Goal: Task Accomplishment & Management: Use online tool/utility

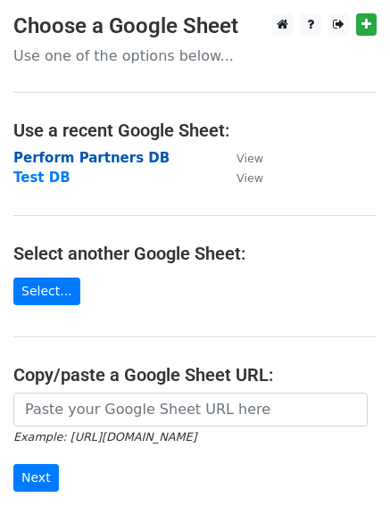
click at [107, 157] on strong "Perform Partners DB" at bounding box center [91, 158] width 156 height 16
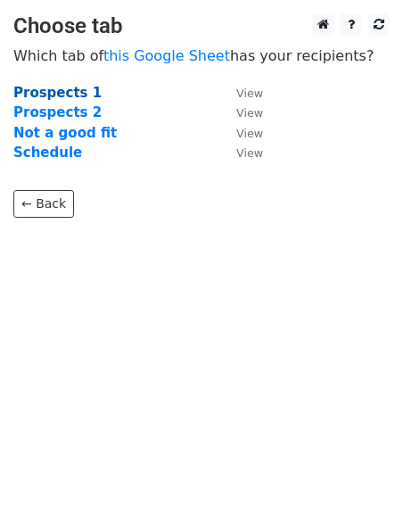
click at [44, 93] on strong "Prospects 1" at bounding box center [57, 93] width 88 height 16
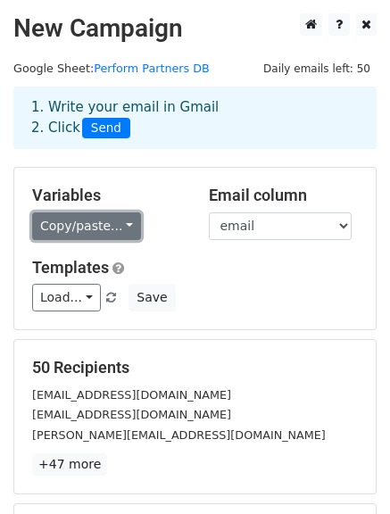
click at [120, 225] on link "Copy/paste..." at bounding box center [86, 226] width 109 height 28
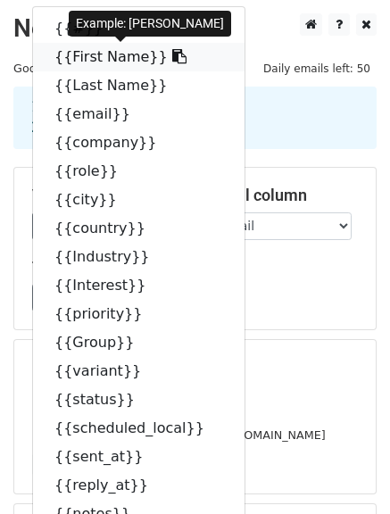
click at [172, 57] on icon at bounding box center [179, 56] width 14 height 14
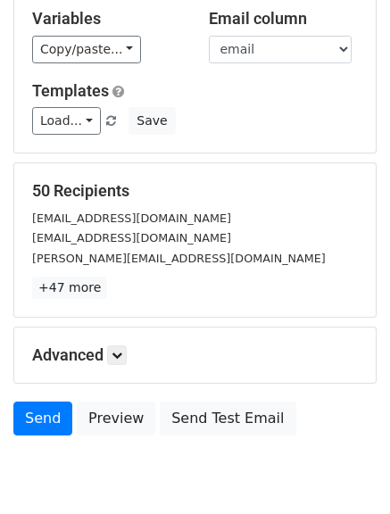
scroll to position [178, 0]
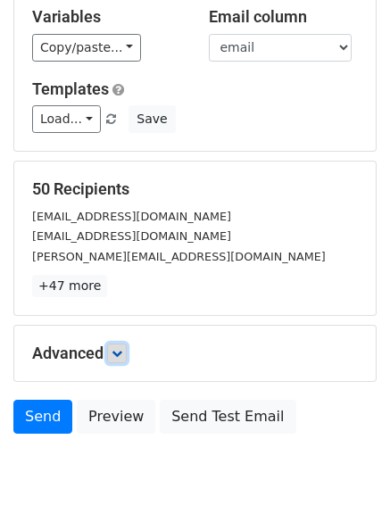
click at [120, 355] on icon at bounding box center [116, 353] width 11 height 11
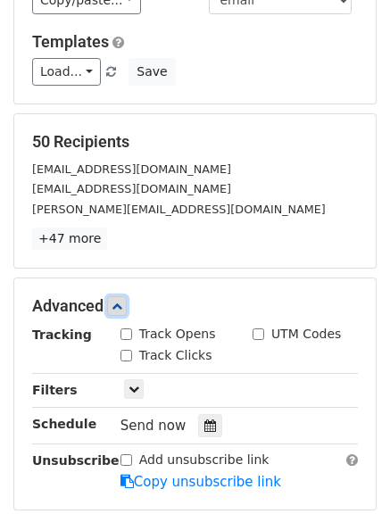
scroll to position [268, 0]
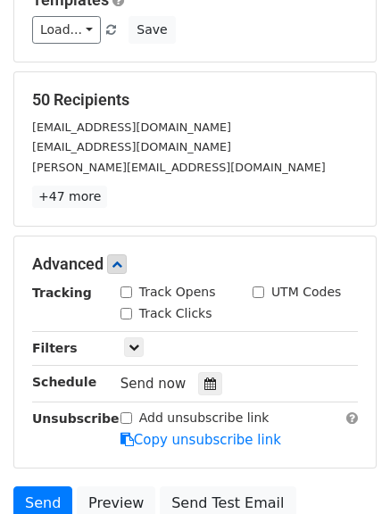
click at [125, 292] on input "Track Opens" at bounding box center [126, 292] width 12 height 12
checkbox input "true"
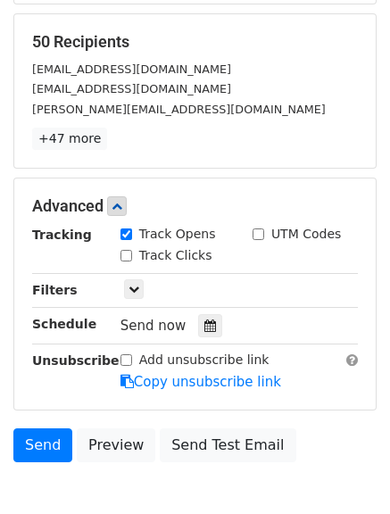
scroll to position [357, 0]
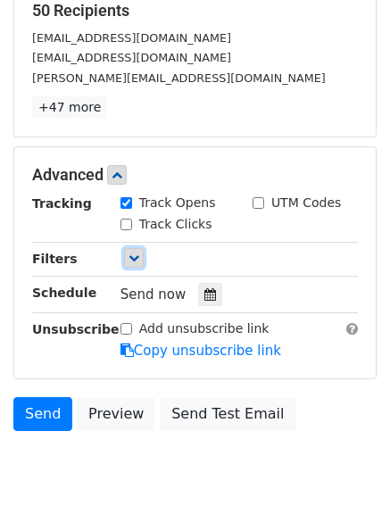
click at [132, 257] on icon at bounding box center [133, 257] width 11 height 11
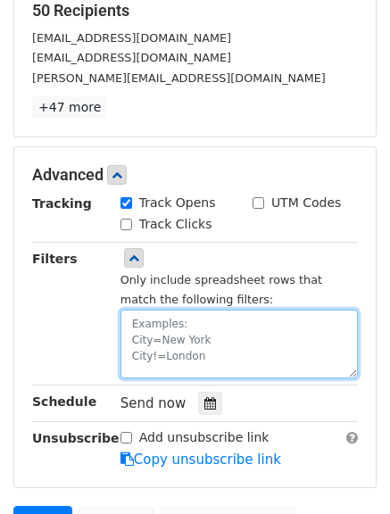
click at [154, 326] on textarea at bounding box center [238, 343] width 237 height 69
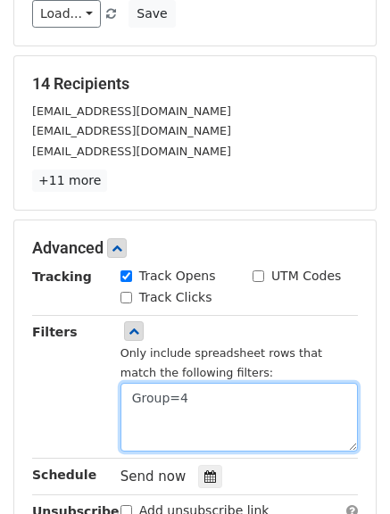
scroll to position [194, 0]
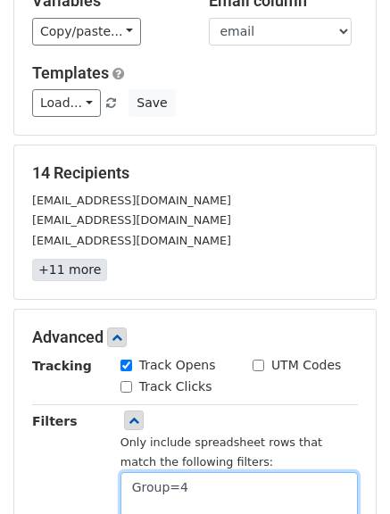
type textarea "Group=4"
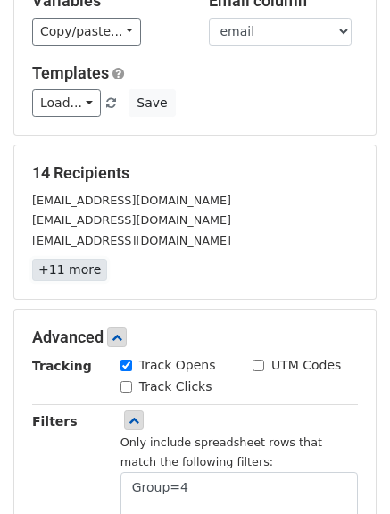
click at [72, 271] on link "+11 more" at bounding box center [69, 270] width 75 height 22
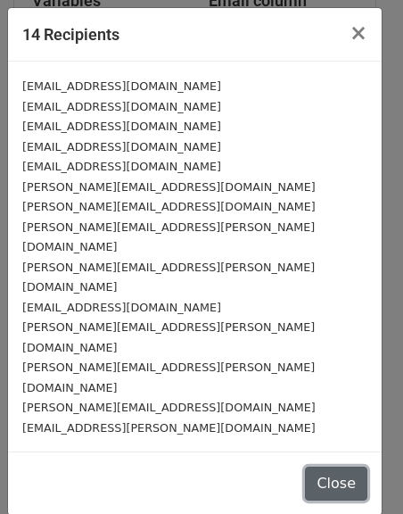
click at [324, 466] on button "Close" at bounding box center [336, 483] width 62 height 34
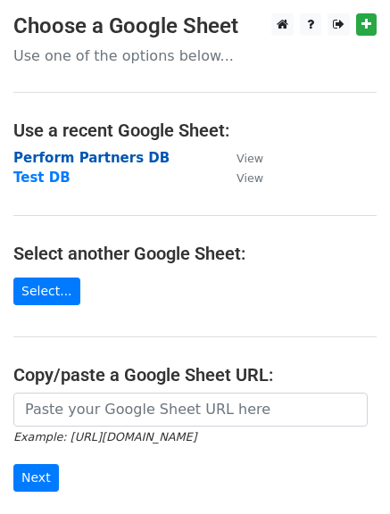
click at [73, 161] on strong "Perform Partners DB" at bounding box center [91, 158] width 156 height 16
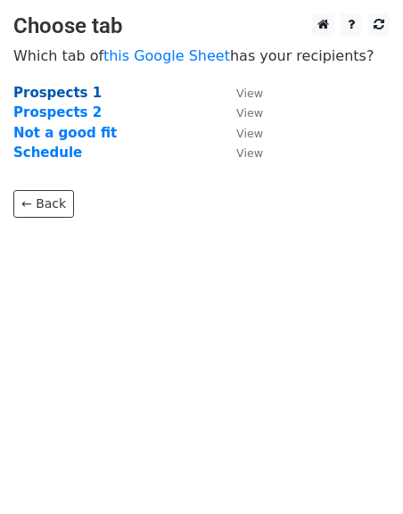
click at [60, 92] on strong "Prospects 1" at bounding box center [57, 93] width 88 height 16
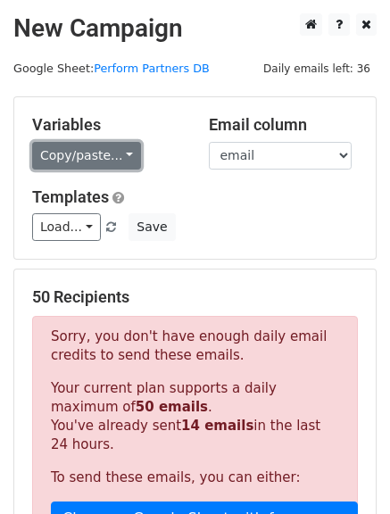
click at [117, 157] on link "Copy/paste..." at bounding box center [86, 156] width 109 height 28
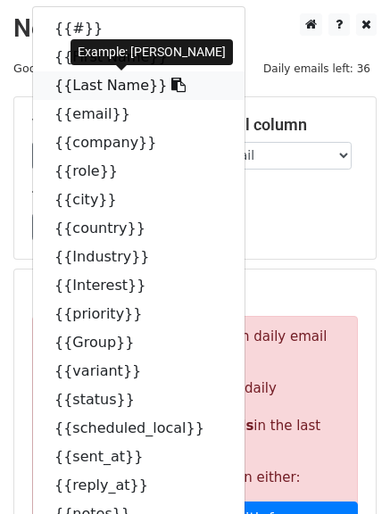
click at [171, 85] on icon at bounding box center [178, 85] width 14 height 14
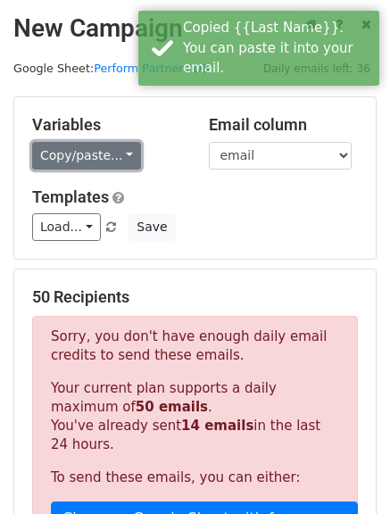
click at [109, 155] on link "Copy/paste..." at bounding box center [86, 156] width 109 height 28
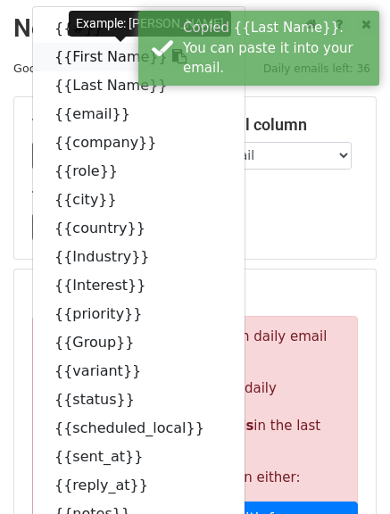
click at [67, 59] on link "{{First Name}}" at bounding box center [138, 57] width 211 height 29
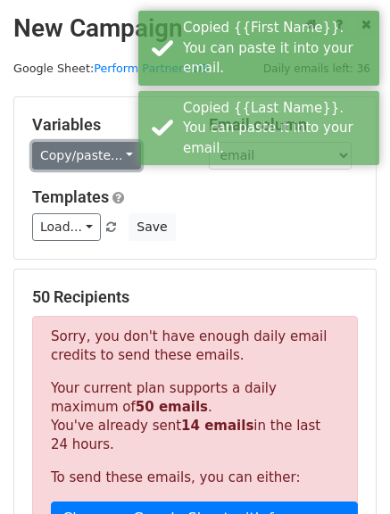
click at [120, 153] on link "Copy/paste..." at bounding box center [86, 156] width 109 height 28
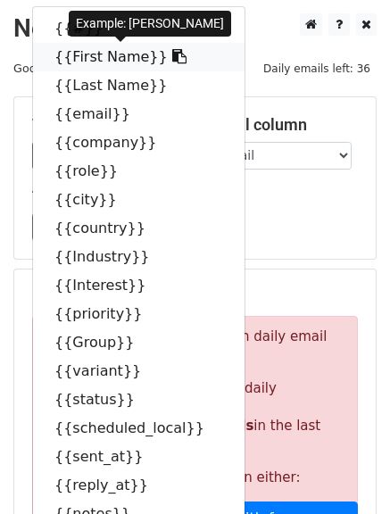
click at [172, 52] on icon at bounding box center [179, 56] width 14 height 14
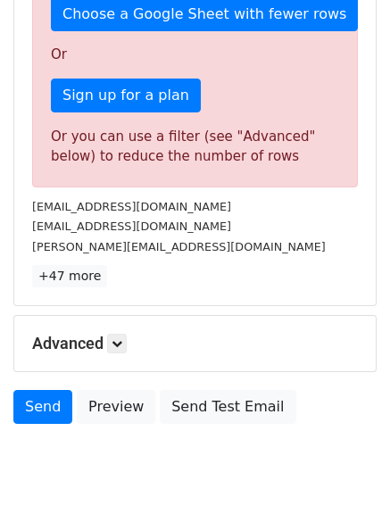
scroll to position [535, 0]
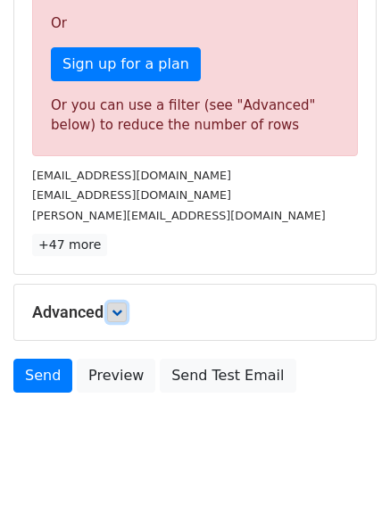
click at [114, 307] on link at bounding box center [117, 312] width 20 height 20
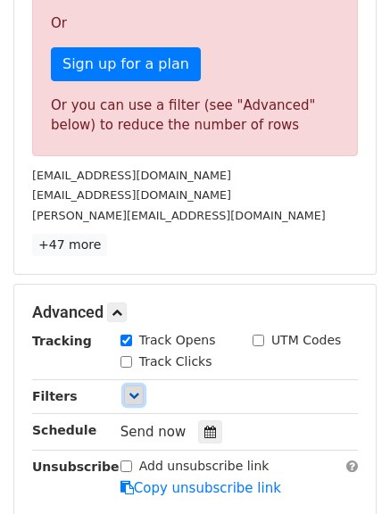
click at [137, 403] on link at bounding box center [134, 395] width 20 height 20
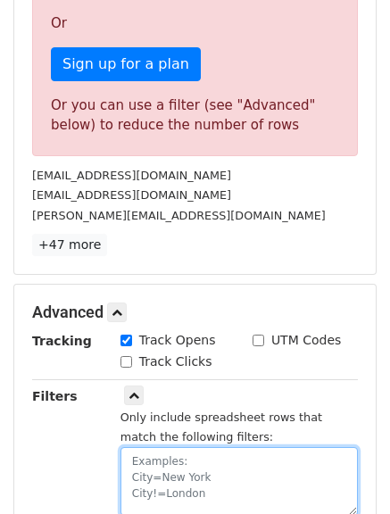
click at [157, 455] on textarea at bounding box center [238, 481] width 237 height 69
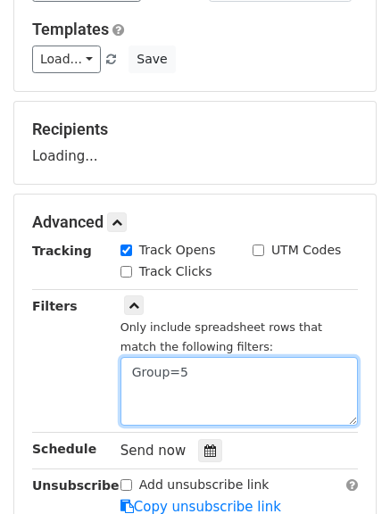
scroll to position [124, 0]
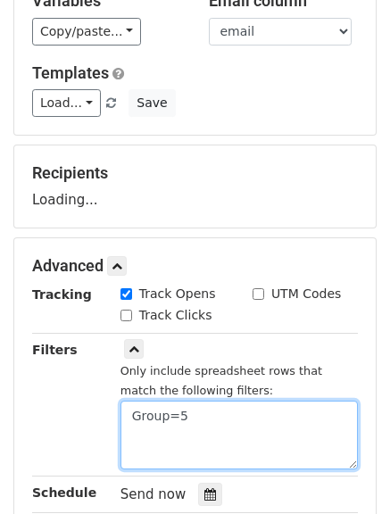
click at [185, 432] on textarea "Group=5" at bounding box center [238, 434] width 237 height 69
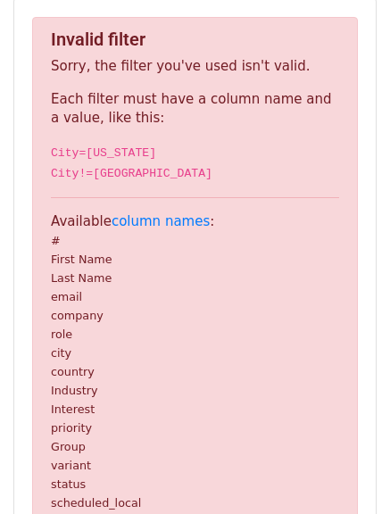
scroll to position [302, 0]
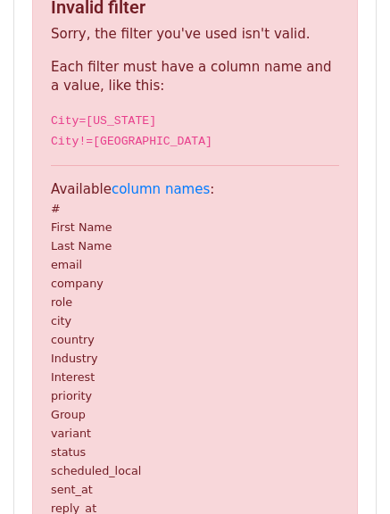
type textarea "Group=5"
drag, startPoint x: 85, startPoint y: 415, endPoint x: 51, endPoint y: 417, distance: 34.0
click at [51, 417] on p "Available column names : # First Name Last Name email company role city country…" at bounding box center [195, 358] width 288 height 356
copy small "Group"
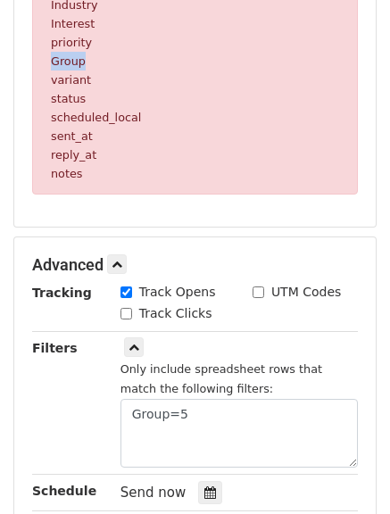
scroll to position [659, 0]
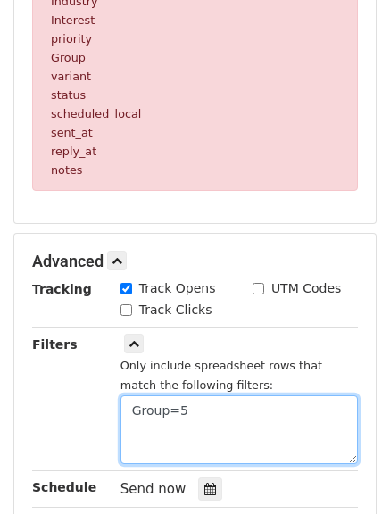
drag, startPoint x: 163, startPoint y: 409, endPoint x: 129, endPoint y: 409, distance: 33.9
click at [129, 409] on textarea "Group=5" at bounding box center [238, 429] width 237 height 69
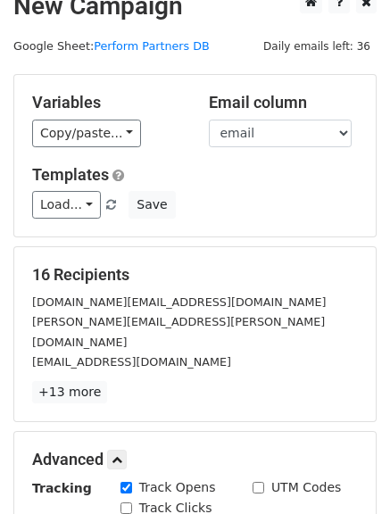
scroll to position [17, 0]
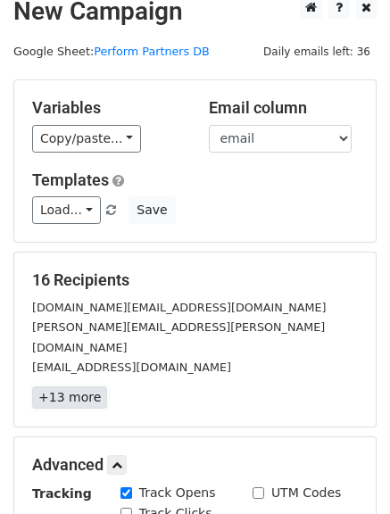
click at [95, 386] on link "+13 more" at bounding box center [69, 397] width 75 height 22
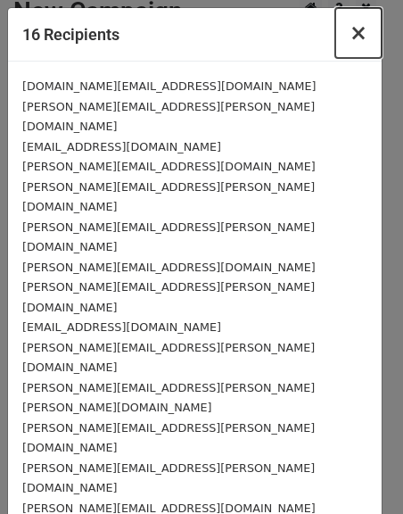
click at [363, 40] on span "×" at bounding box center [359, 33] width 18 height 25
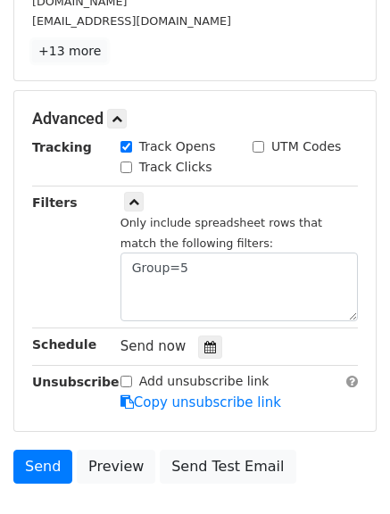
scroll to position [374, 0]
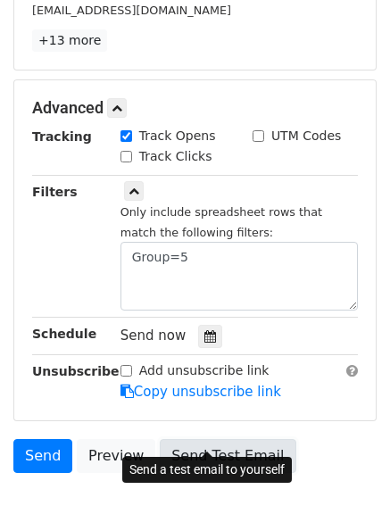
click at [207, 443] on link "Send Test Email" at bounding box center [228, 456] width 136 height 34
